Goal: Check status: Check status

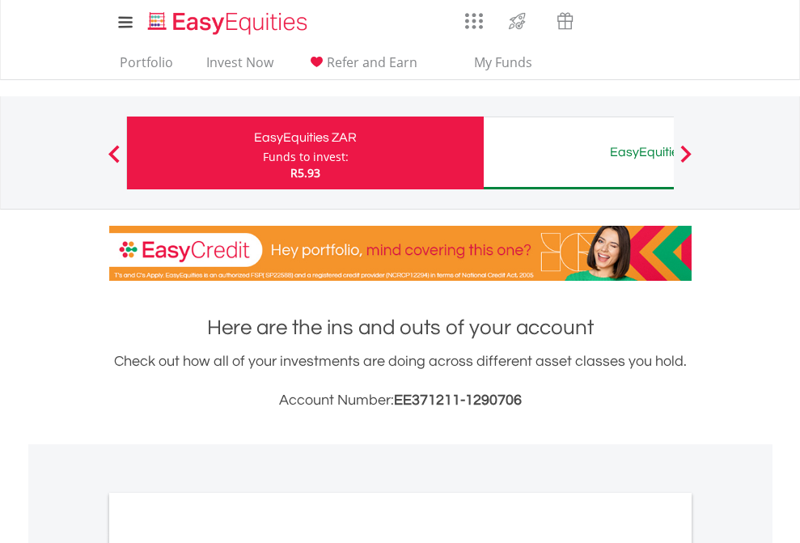
click at [263, 153] on div "Funds to invest:" at bounding box center [306, 157] width 86 height 16
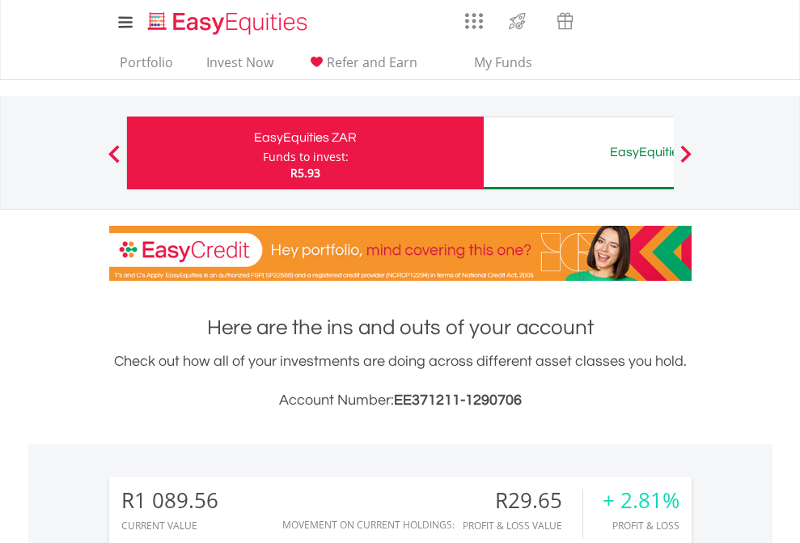
scroll to position [155, 254]
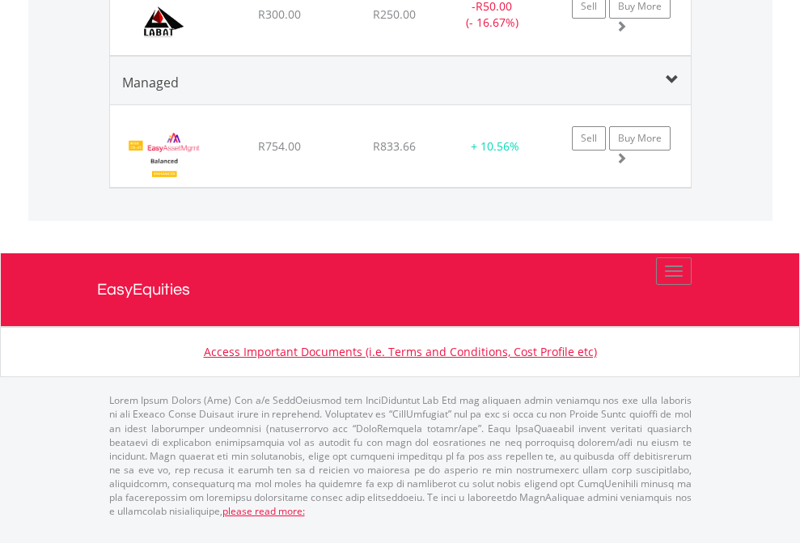
scroll to position [155, 254]
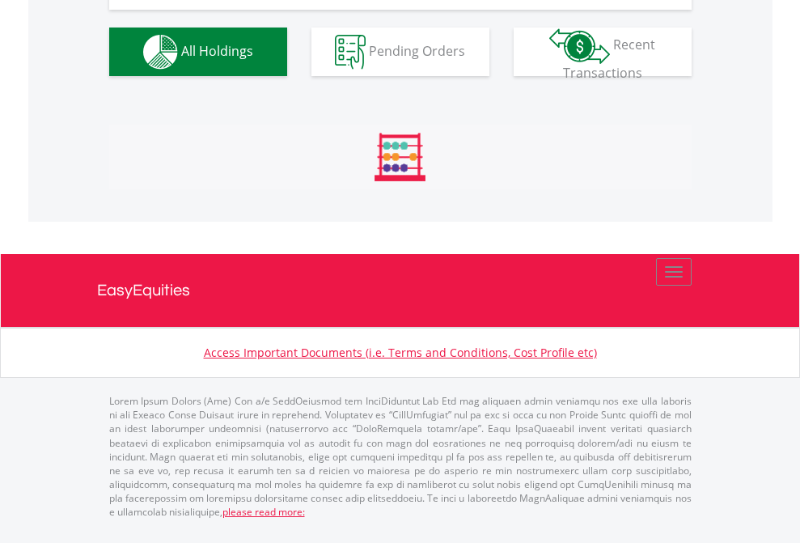
scroll to position [1799, 0]
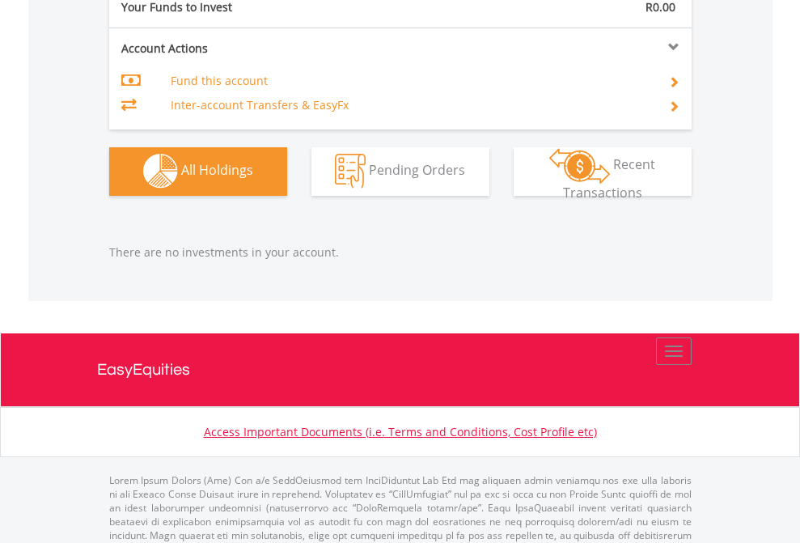
scroll to position [1601, 0]
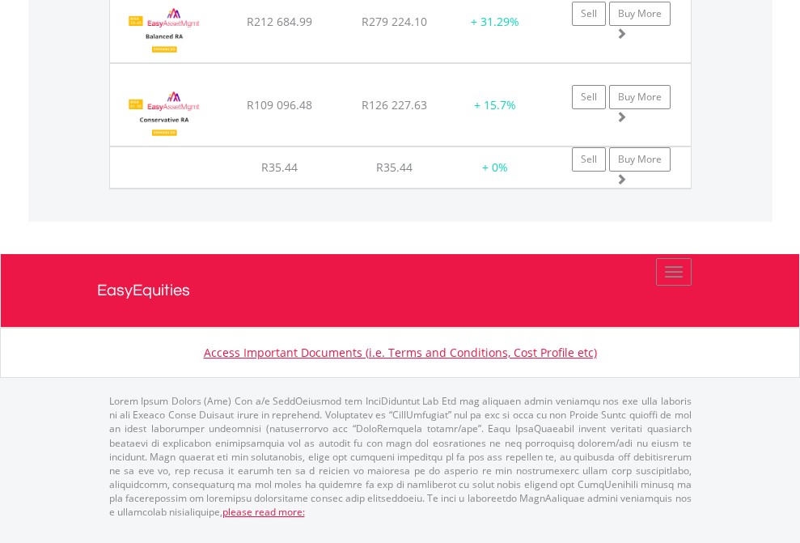
scroll to position [1901, 0]
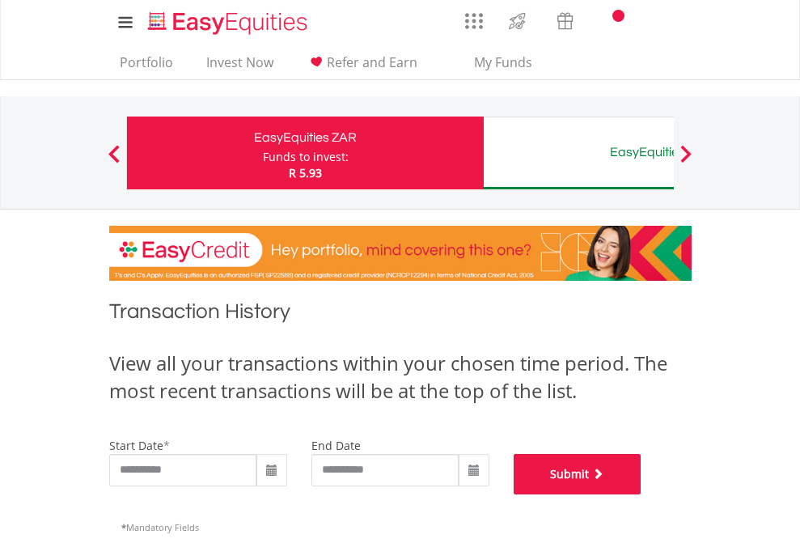
click at [641, 494] on button "Submit" at bounding box center [578, 474] width 128 height 40
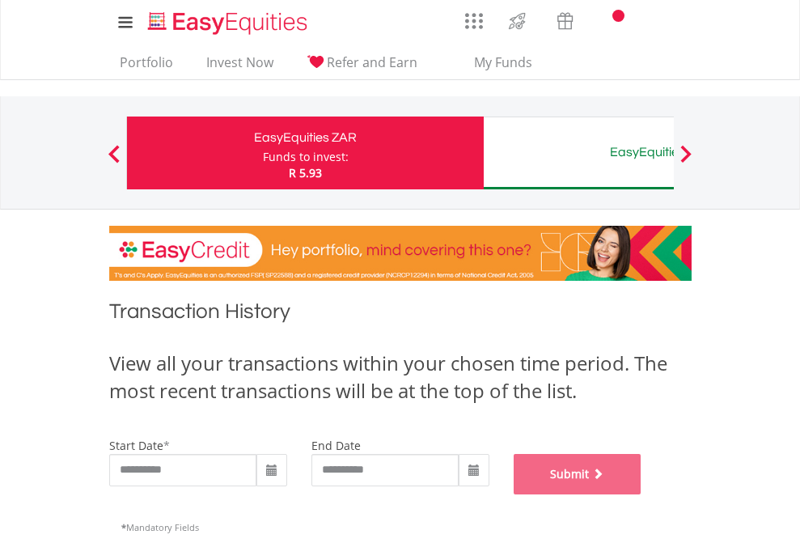
scroll to position [656, 0]
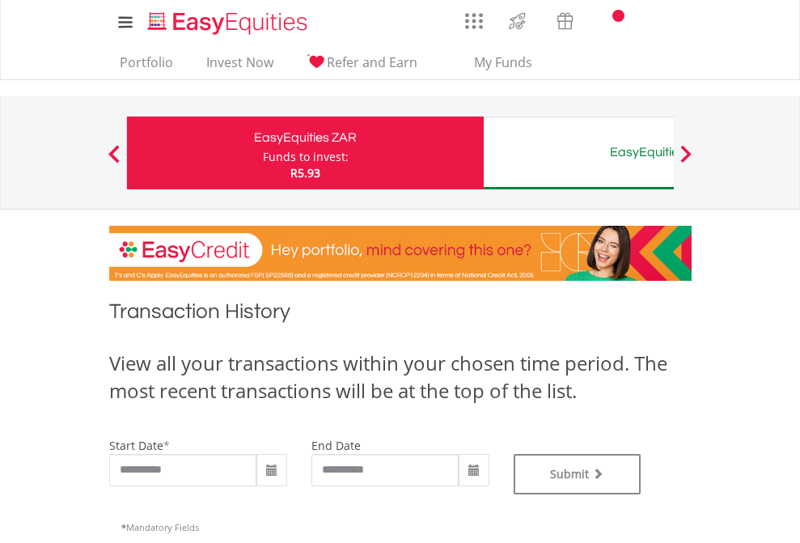
click at [578, 153] on div "EasyEquities AUD" at bounding box center [661, 152] width 337 height 23
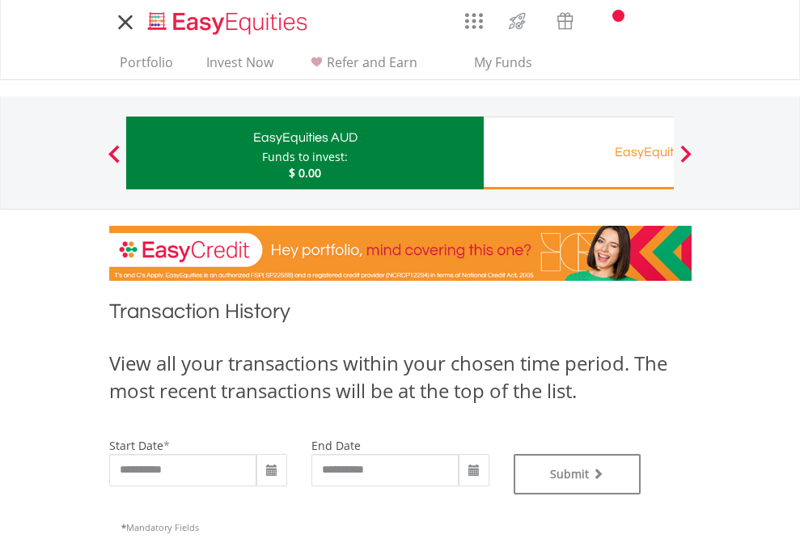
type input "**********"
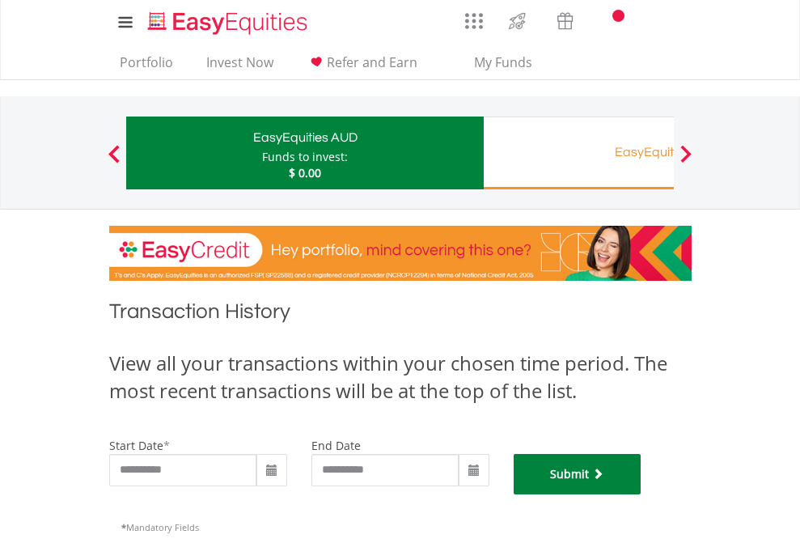
click at [641, 494] on button "Submit" at bounding box center [578, 474] width 128 height 40
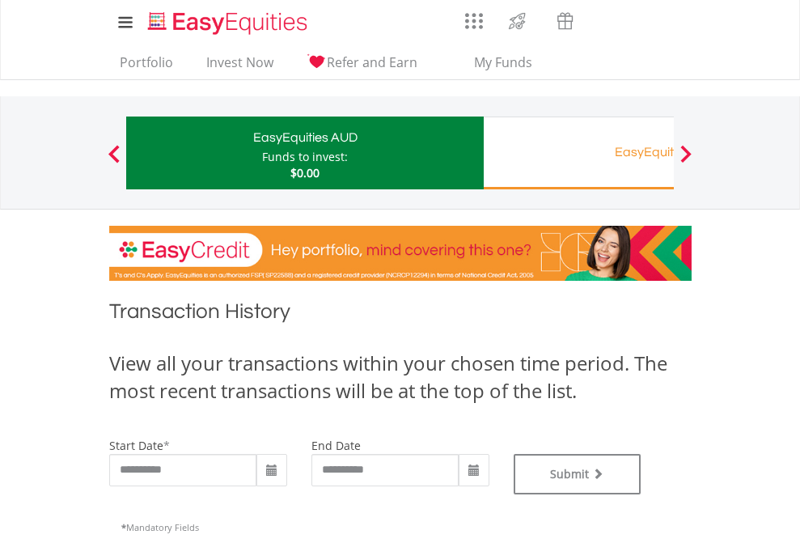
click at [578, 153] on div "EasyEquities RA" at bounding box center [661, 152] width 337 height 23
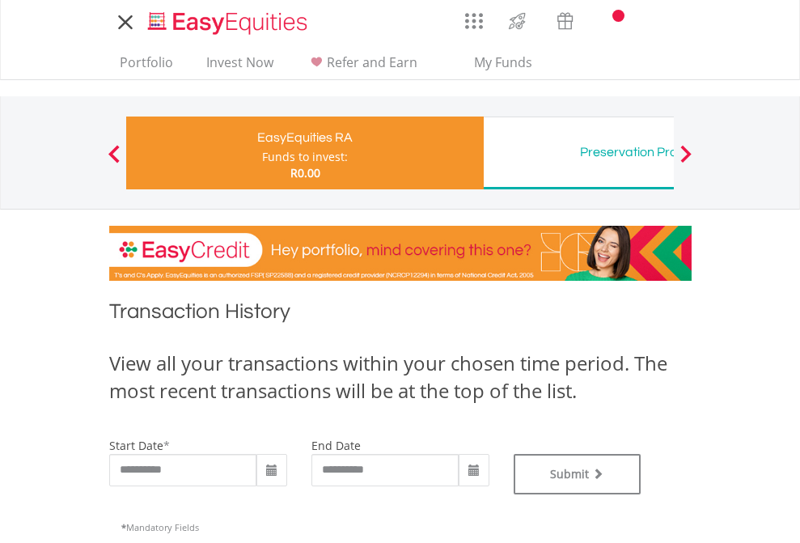
type input "**********"
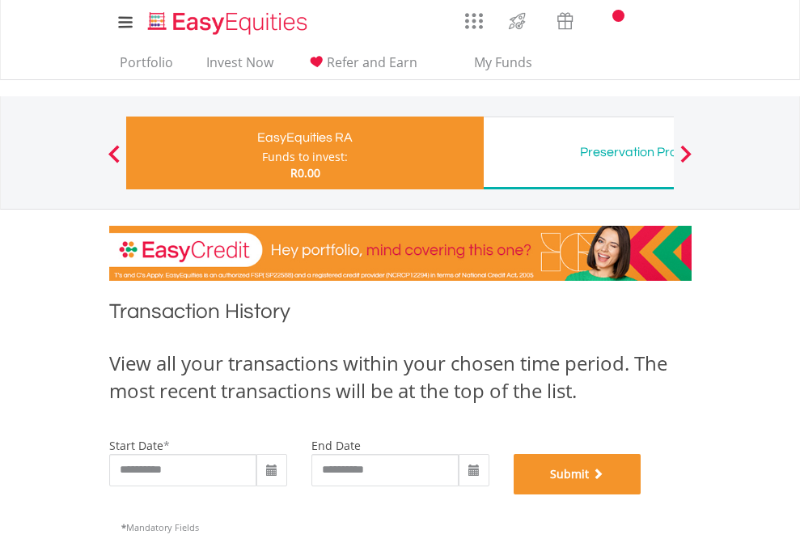
click at [641, 494] on button "Submit" at bounding box center [578, 474] width 128 height 40
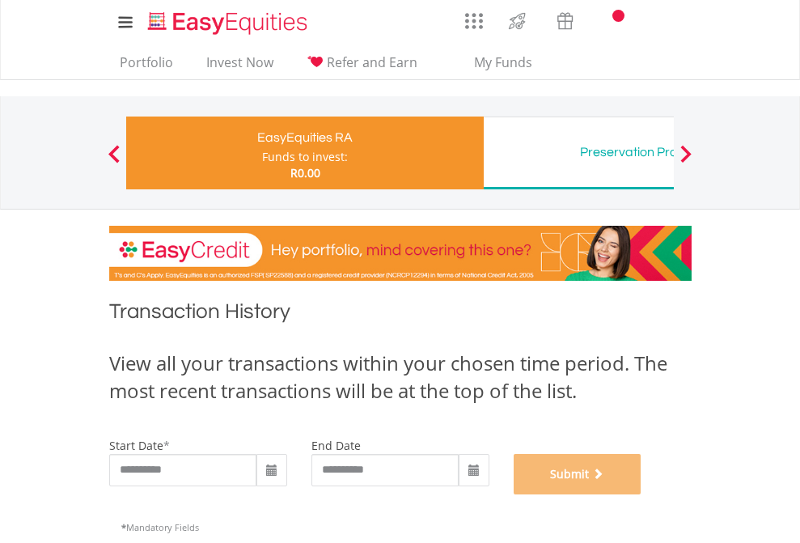
scroll to position [656, 0]
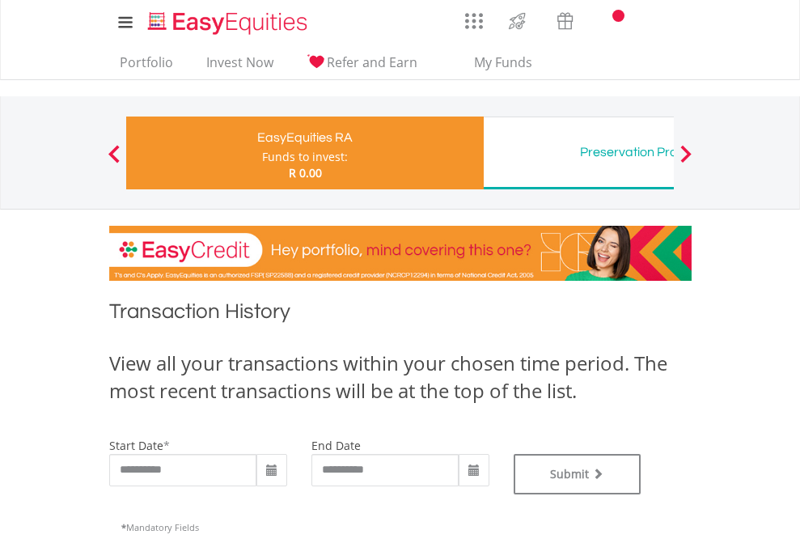
click at [578, 153] on div "Preservation Provident Fund" at bounding box center [661, 152] width 337 height 23
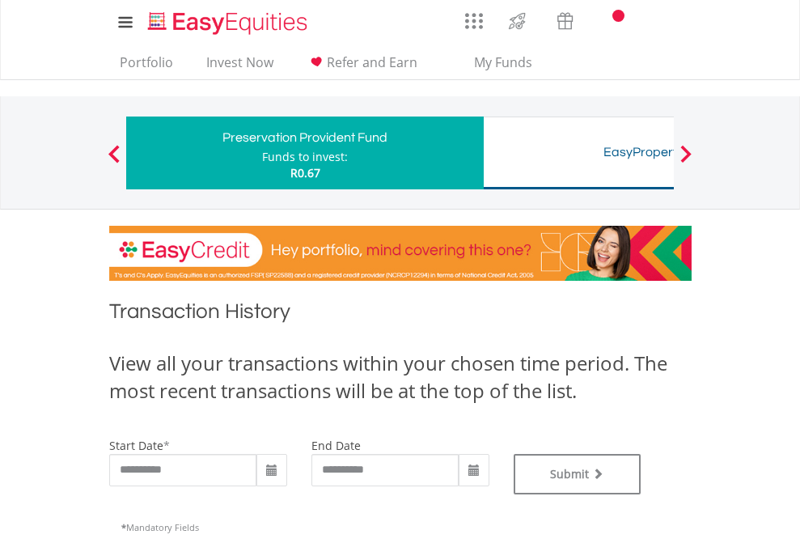
type input "**********"
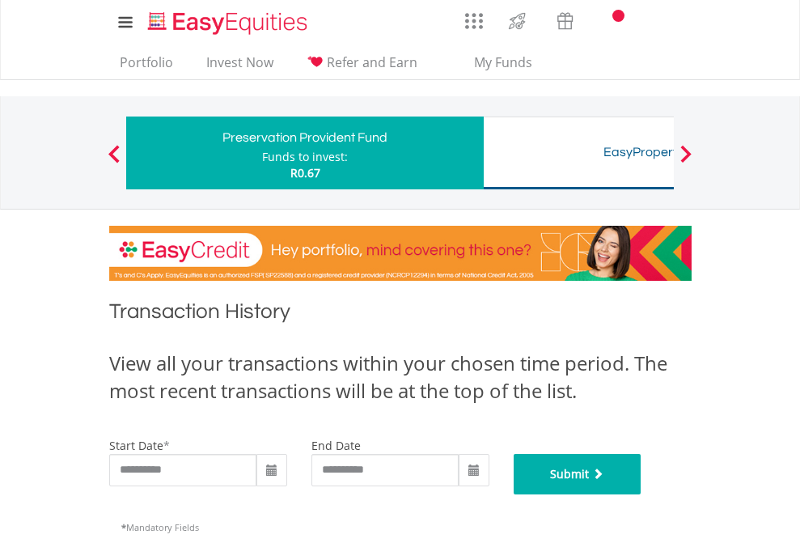
click at [641, 494] on button "Submit" at bounding box center [578, 474] width 128 height 40
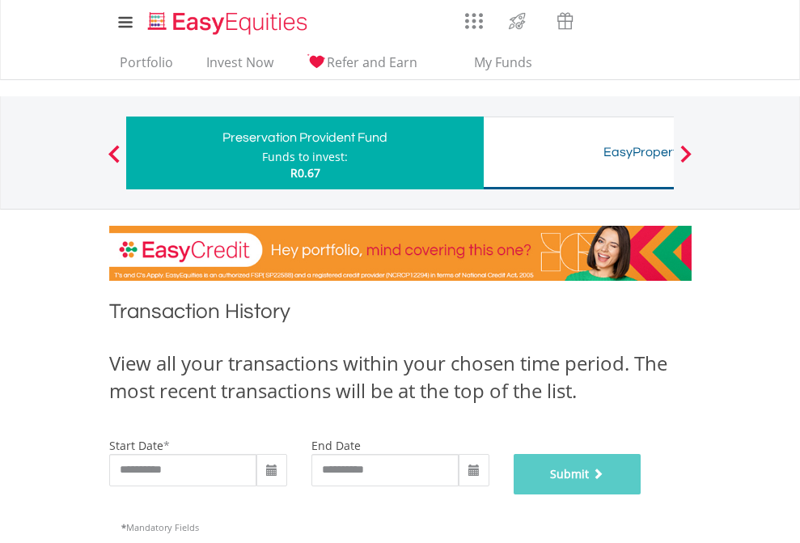
scroll to position [656, 0]
